Goal: Information Seeking & Learning: Learn about a topic

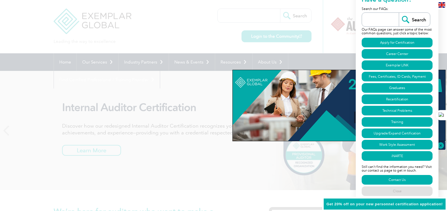
click at [320, 48] on div at bounding box center [223, 105] width 447 height 211
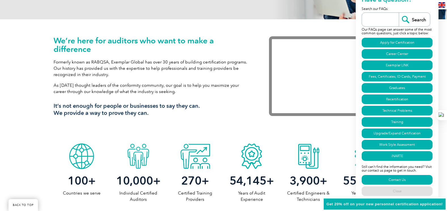
scroll to position [227, 0]
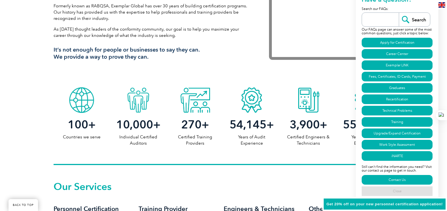
click at [396, 191] on link "Close" at bounding box center [396, 191] width 71 height 10
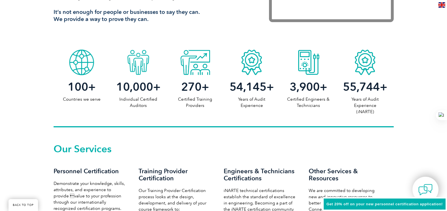
scroll to position [255, 0]
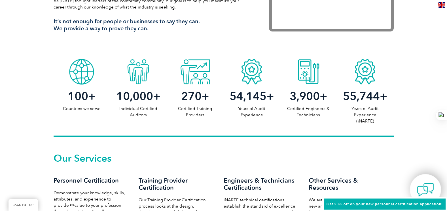
click at [425, 188] on img at bounding box center [425, 189] width 17 height 17
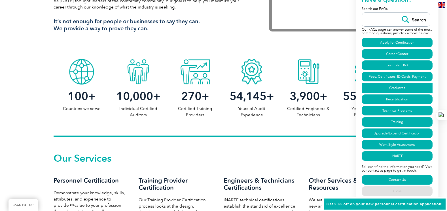
click at [391, 87] on link "Graduates" at bounding box center [396, 88] width 71 height 10
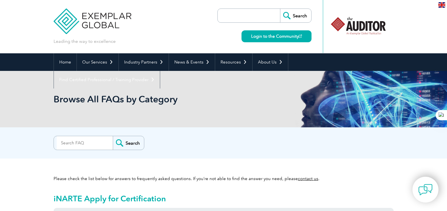
scroll to position [1610, 0]
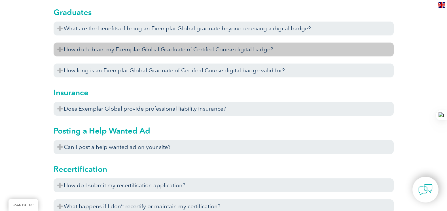
click at [161, 50] on h3 "How do I obtain my Exemplar Global Graduate of Certifed Course digital badge?" at bounding box center [224, 49] width 340 height 14
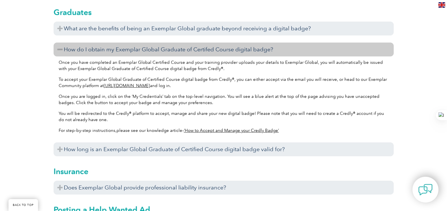
click at [144, 86] on link "[URL][DOMAIN_NAME]" at bounding box center [127, 85] width 46 height 5
click at [427, 185] on img at bounding box center [425, 189] width 17 height 17
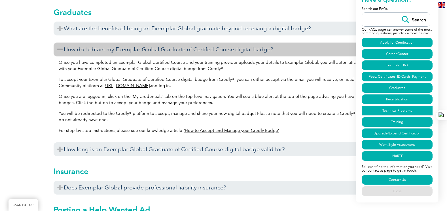
click at [393, 110] on link "Technical Problems" at bounding box center [396, 111] width 71 height 10
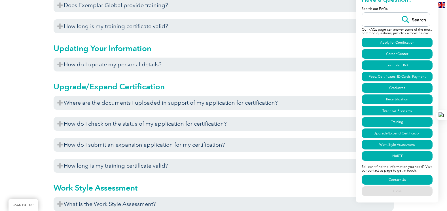
scroll to position [2060, 0]
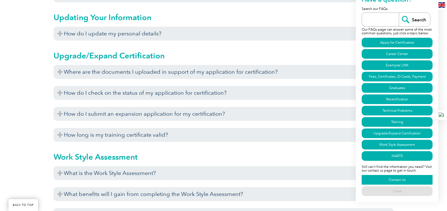
click at [397, 181] on link "Contact Us" at bounding box center [396, 180] width 71 height 10
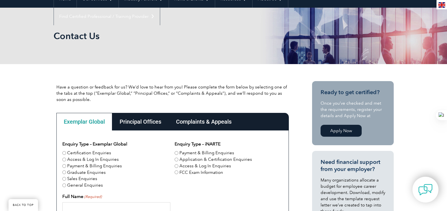
scroll to position [113, 0]
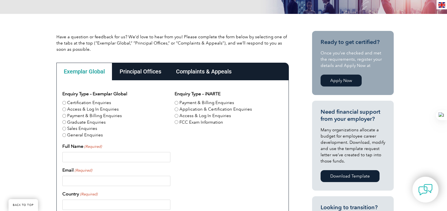
click at [204, 73] on div "Complaints & Appeals" at bounding box center [204, 72] width 70 height 18
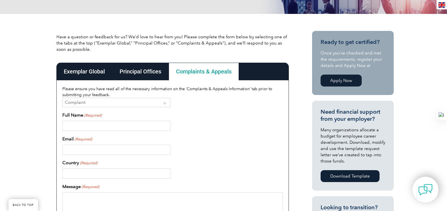
click at [86, 67] on div "Exemplar Global" at bounding box center [84, 72] width 56 height 18
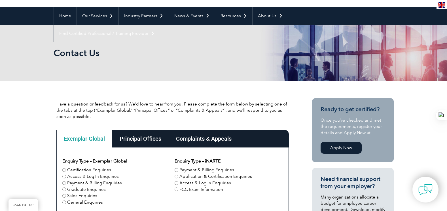
scroll to position [0, 0]
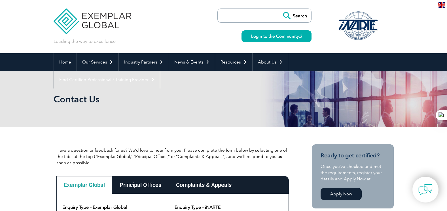
click at [256, 42] on div "Search Login to the Community" at bounding box center [264, 26] width 94 height 53
click at [259, 35] on link "Login to the Community" at bounding box center [276, 36] width 70 height 12
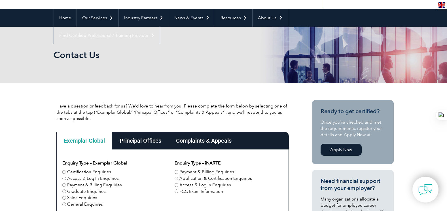
scroll to position [142, 0]
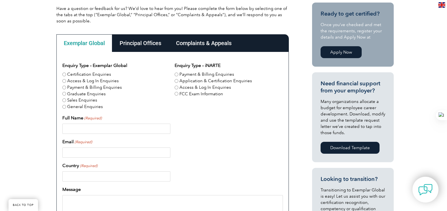
click at [155, 42] on div "Principal Offices" at bounding box center [140, 43] width 56 height 18
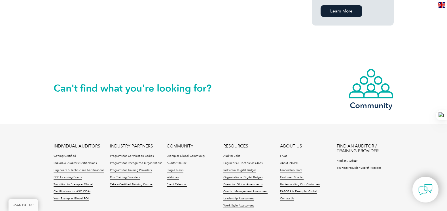
scroll to position [453, 0]
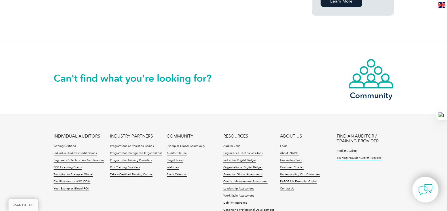
click at [360, 156] on link "Training Provider Search Register" at bounding box center [358, 158] width 44 height 4
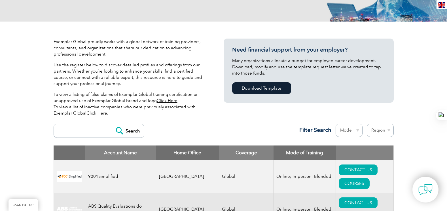
scroll to position [113, 0]
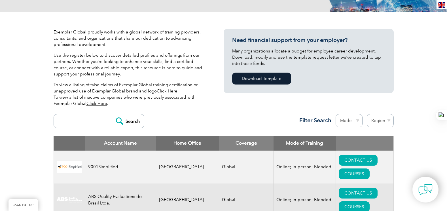
click at [98, 114] on input "search" at bounding box center [85, 121] width 56 height 14
type input "sustainable futures"
click at [113, 114] on input "Search" at bounding box center [128, 121] width 31 height 14
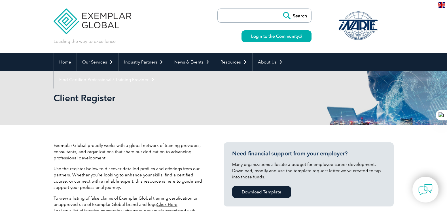
scroll to position [142, 0]
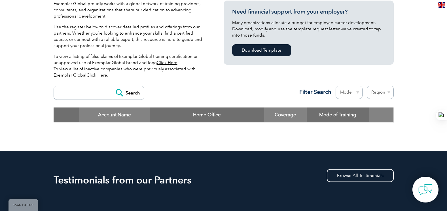
click at [99, 95] on input "search" at bounding box center [85, 93] width 56 height 14
type input "sustainable"
click at [113, 86] on input "Search" at bounding box center [128, 93] width 31 height 14
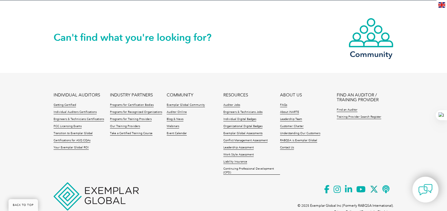
scroll to position [608, 0]
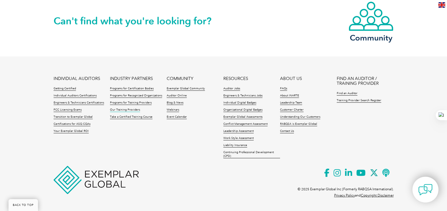
click at [133, 109] on link "Our Training Providers" at bounding box center [125, 110] width 30 height 4
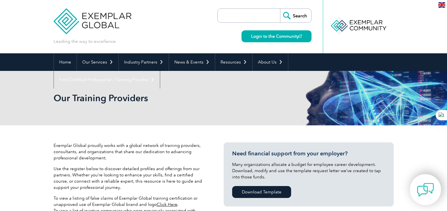
click at [428, 189] on img at bounding box center [425, 189] width 17 height 17
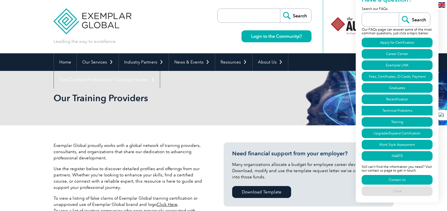
click at [391, 112] on link "Technical Problems" at bounding box center [396, 111] width 71 height 10
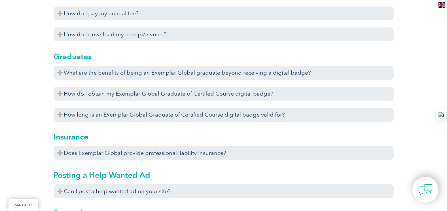
scroll to position [1556, 0]
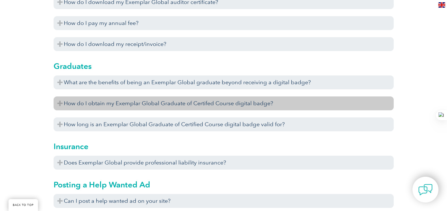
click at [209, 106] on h3 "How do I obtain my Exemplar Global Graduate of Certifed Course digital badge?" at bounding box center [224, 103] width 340 height 14
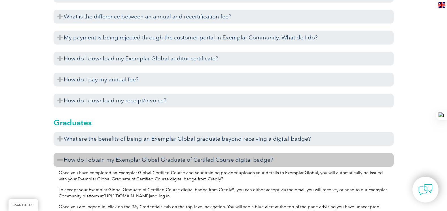
scroll to position [1499, 0]
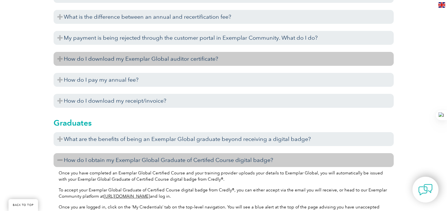
click at [154, 63] on h3 "How do I download my Exemplar Global auditor certificate?" at bounding box center [224, 59] width 340 height 14
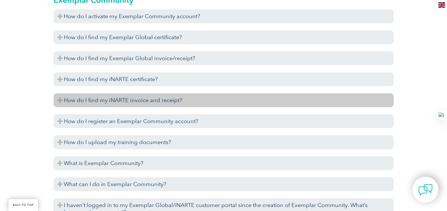
scroll to position [621, 0]
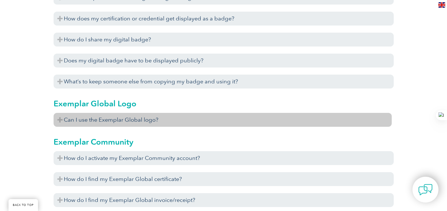
click at [147, 117] on h3 "Can I use the Exemplar Global logo?" at bounding box center [223, 120] width 338 height 14
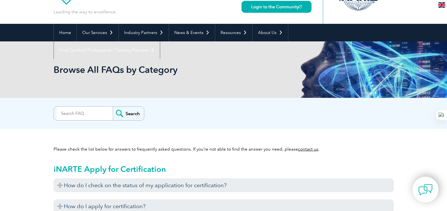
scroll to position [27, 0]
